Goal: Use online tool/utility: Utilize a website feature to perform a specific function

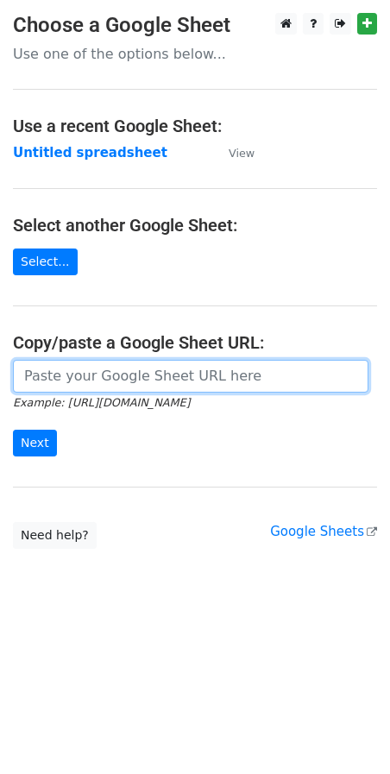
click at [53, 375] on input "url" at bounding box center [190, 376] width 355 height 33
paste input "[URL][DOMAIN_NAME]"
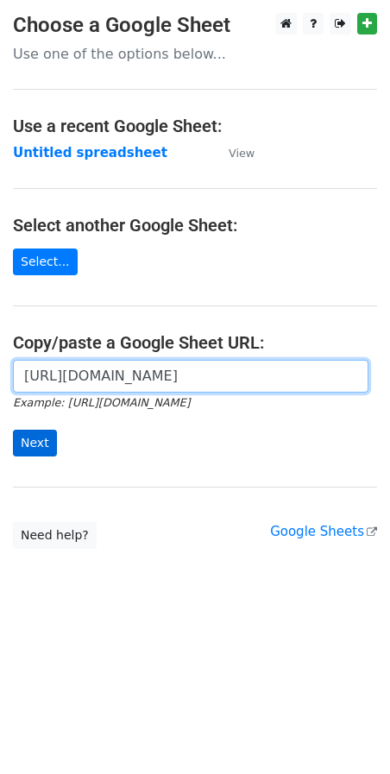
type input "[URL][DOMAIN_NAME]"
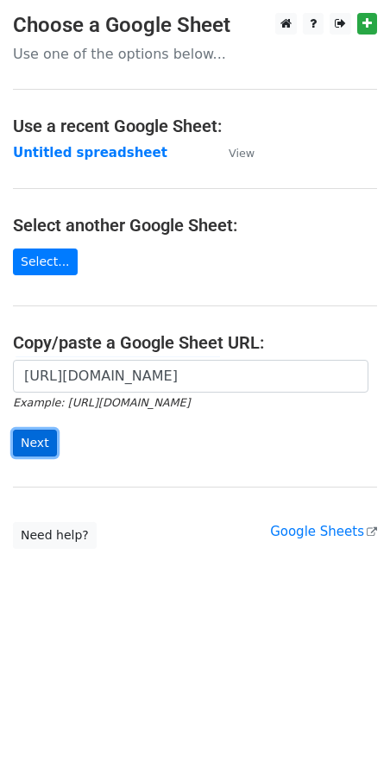
click at [39, 437] on input "Next" at bounding box center [35, 443] width 44 height 27
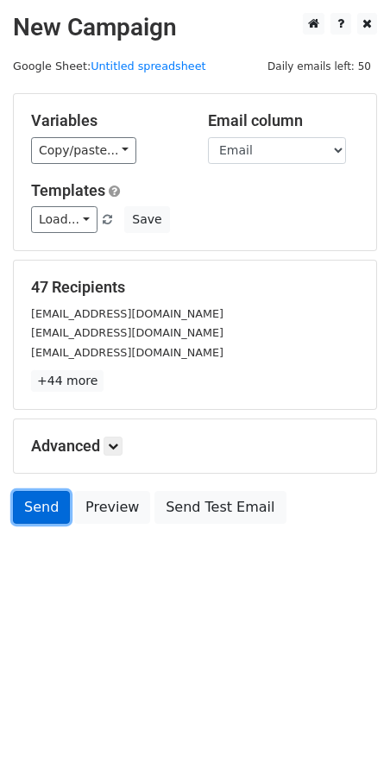
click at [36, 506] on link "Send" at bounding box center [41, 507] width 57 height 33
